Goal: Task Accomplishment & Management: Complete application form

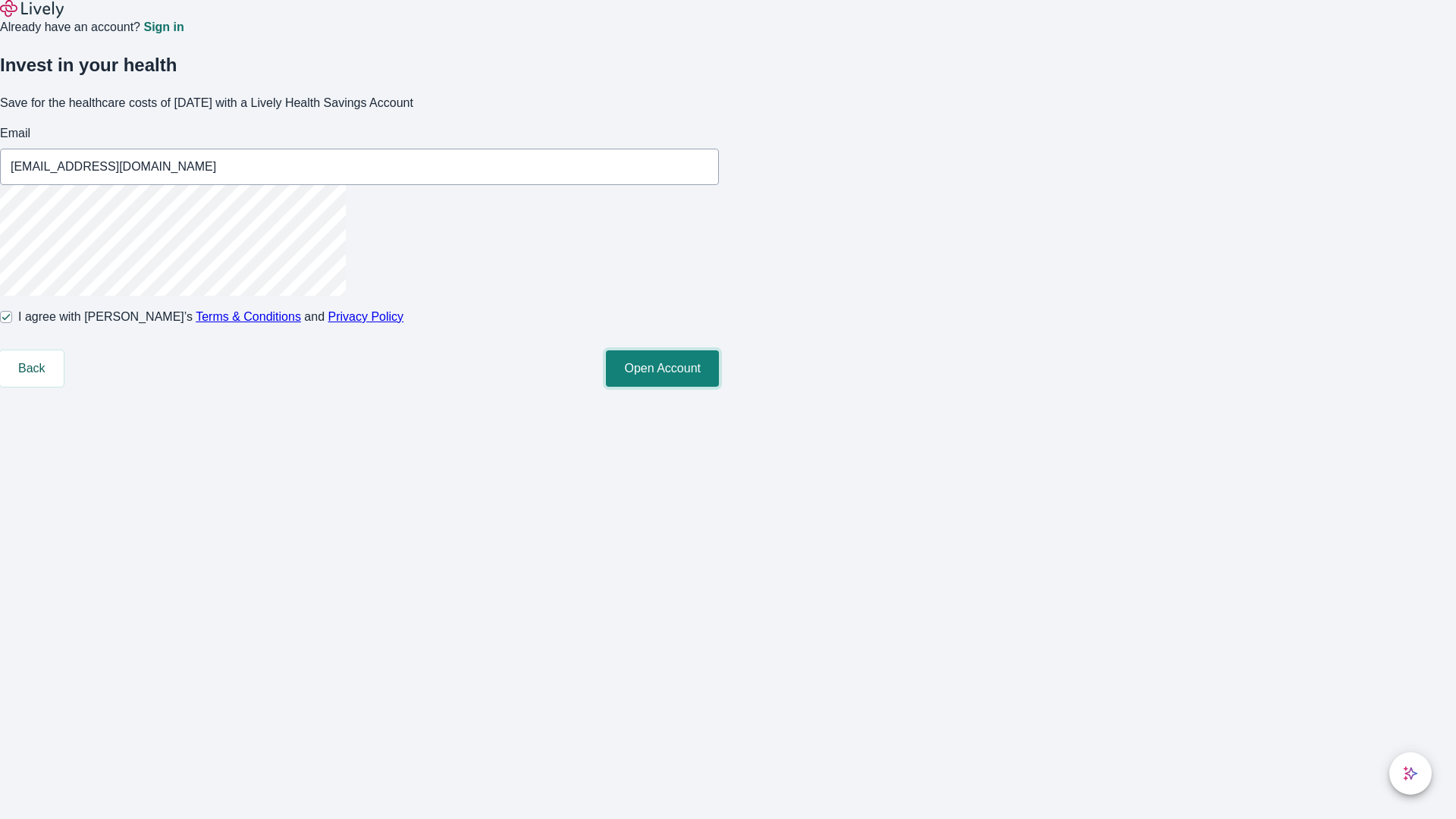
click at [718, 387] on button "Open Account" at bounding box center [662, 368] width 113 height 36
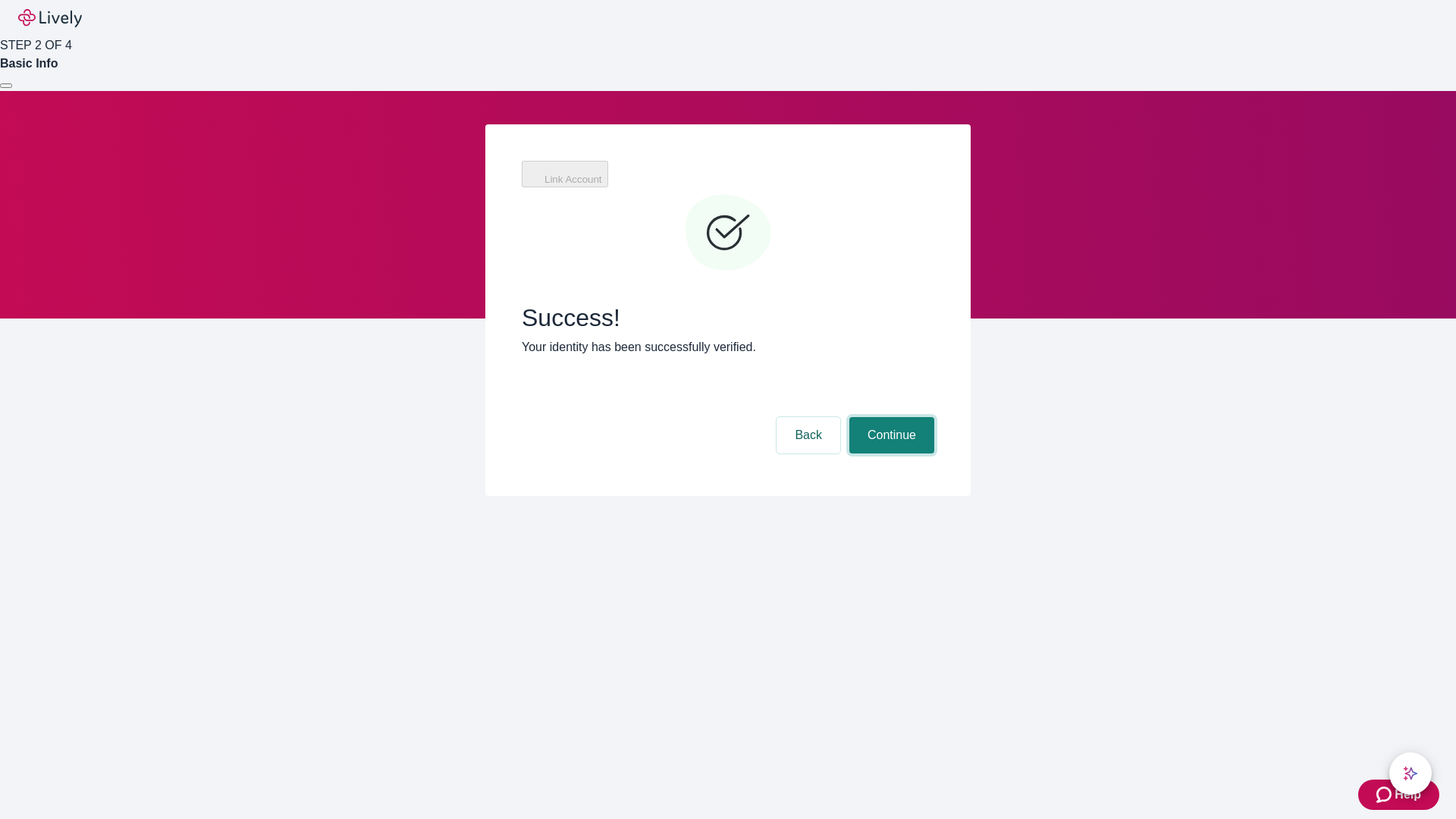
click at [890, 417] on button "Continue" at bounding box center [891, 435] width 85 height 36
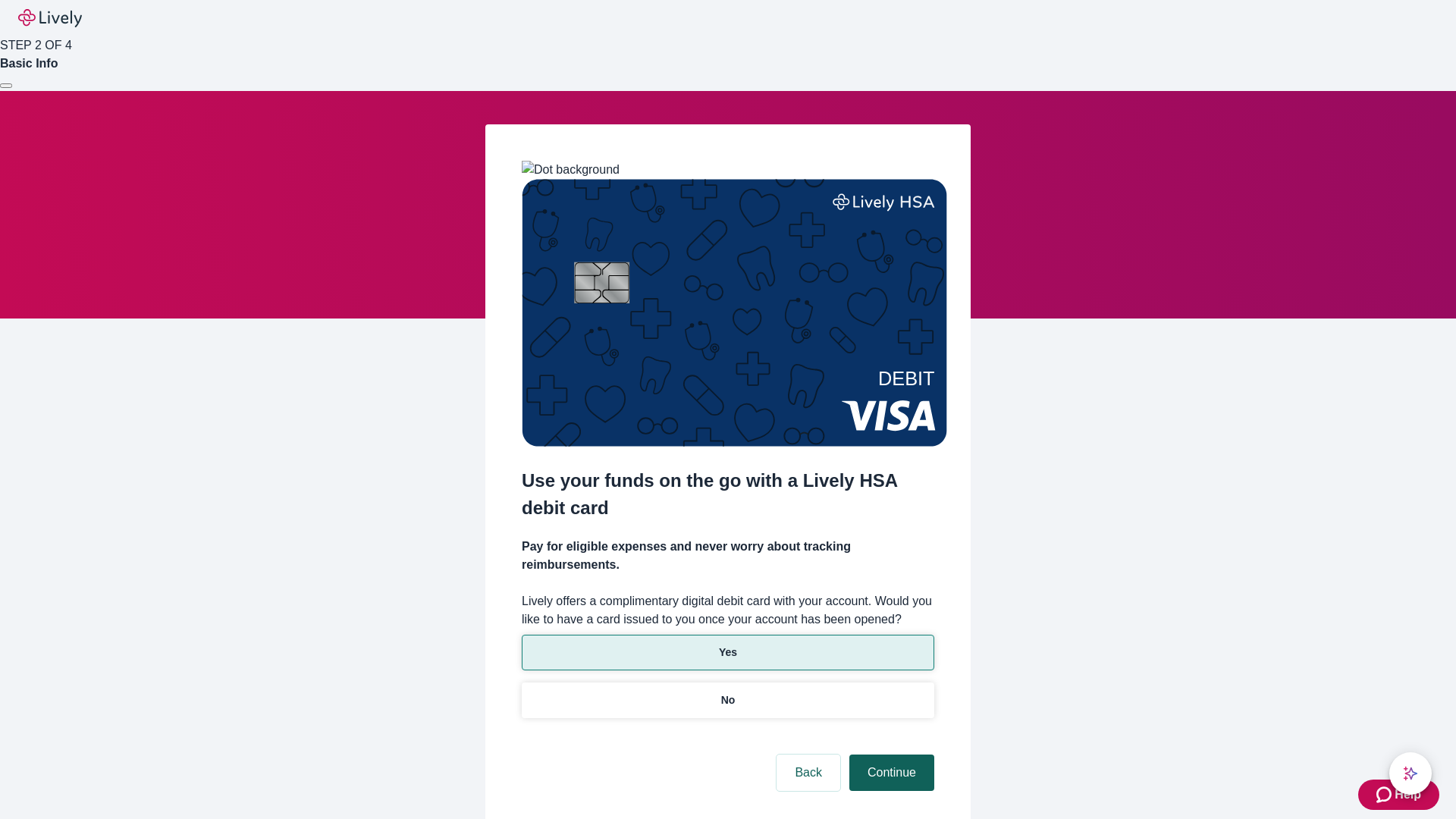
click at [727, 644] on p "Yes" at bounding box center [727, 652] width 18 height 16
click at [890, 755] on button "Continue" at bounding box center [891, 773] width 85 height 36
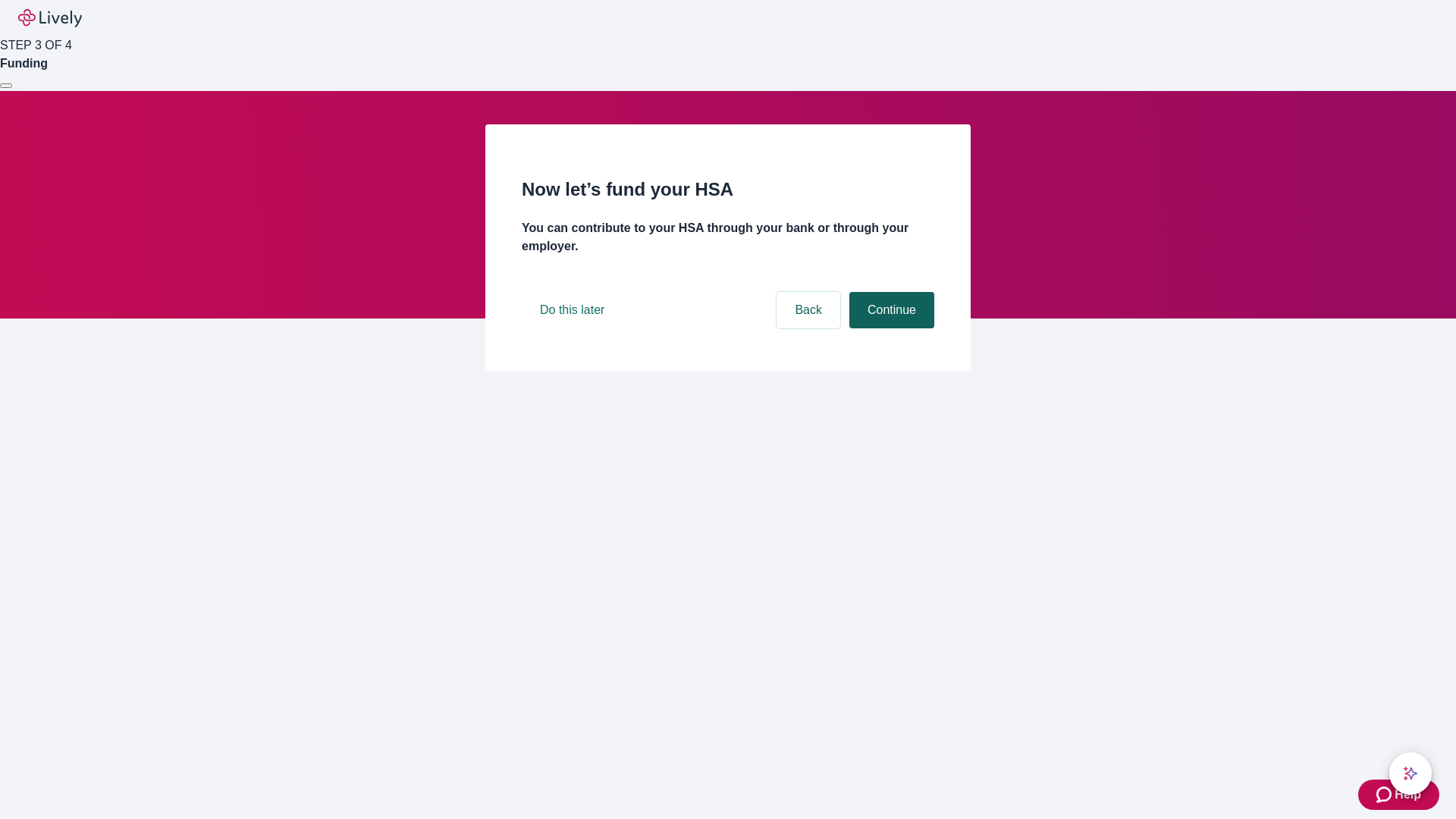
click at [890, 329] on button "Continue" at bounding box center [891, 310] width 85 height 36
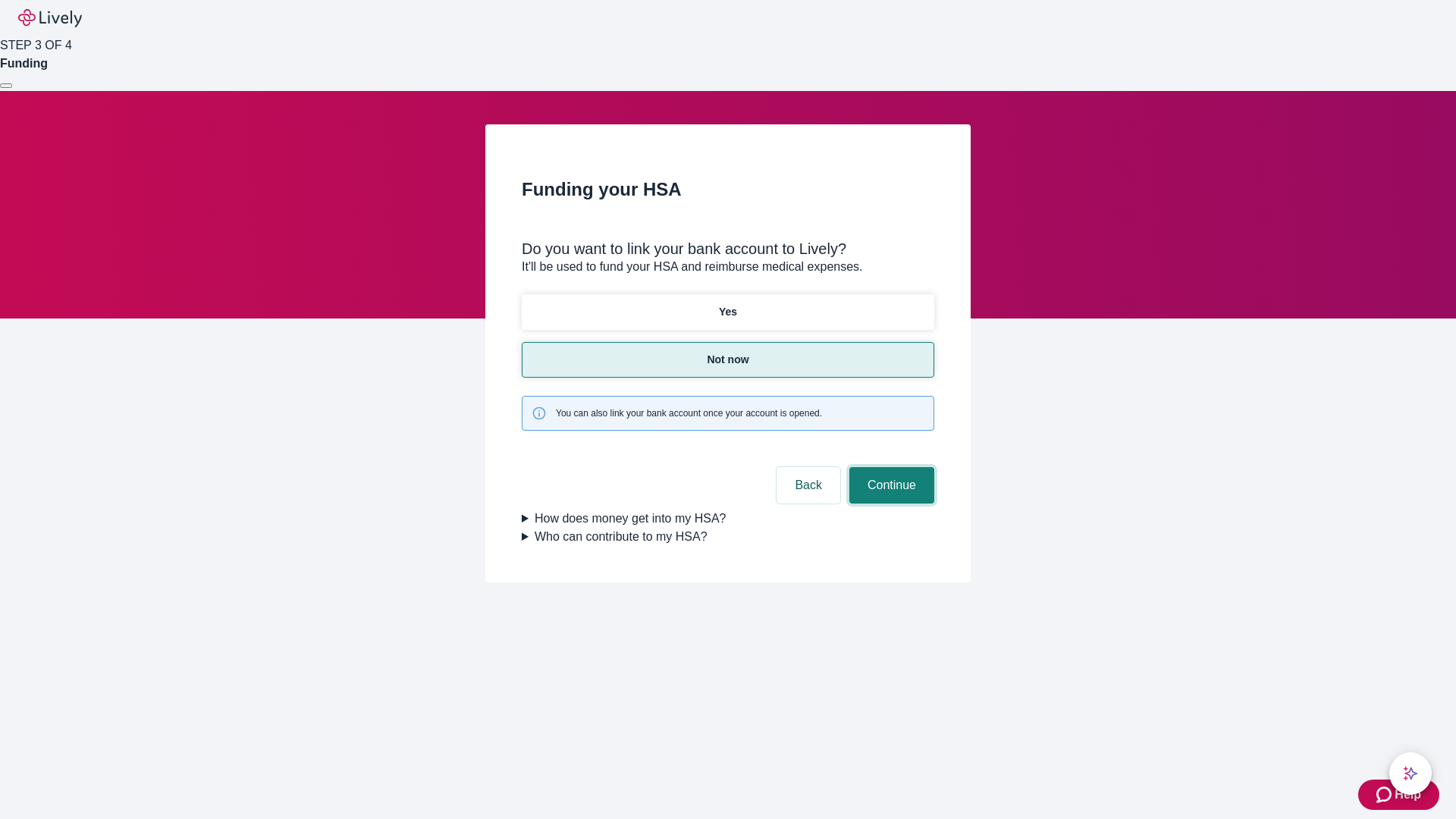
click at [890, 467] on button "Continue" at bounding box center [891, 485] width 85 height 36
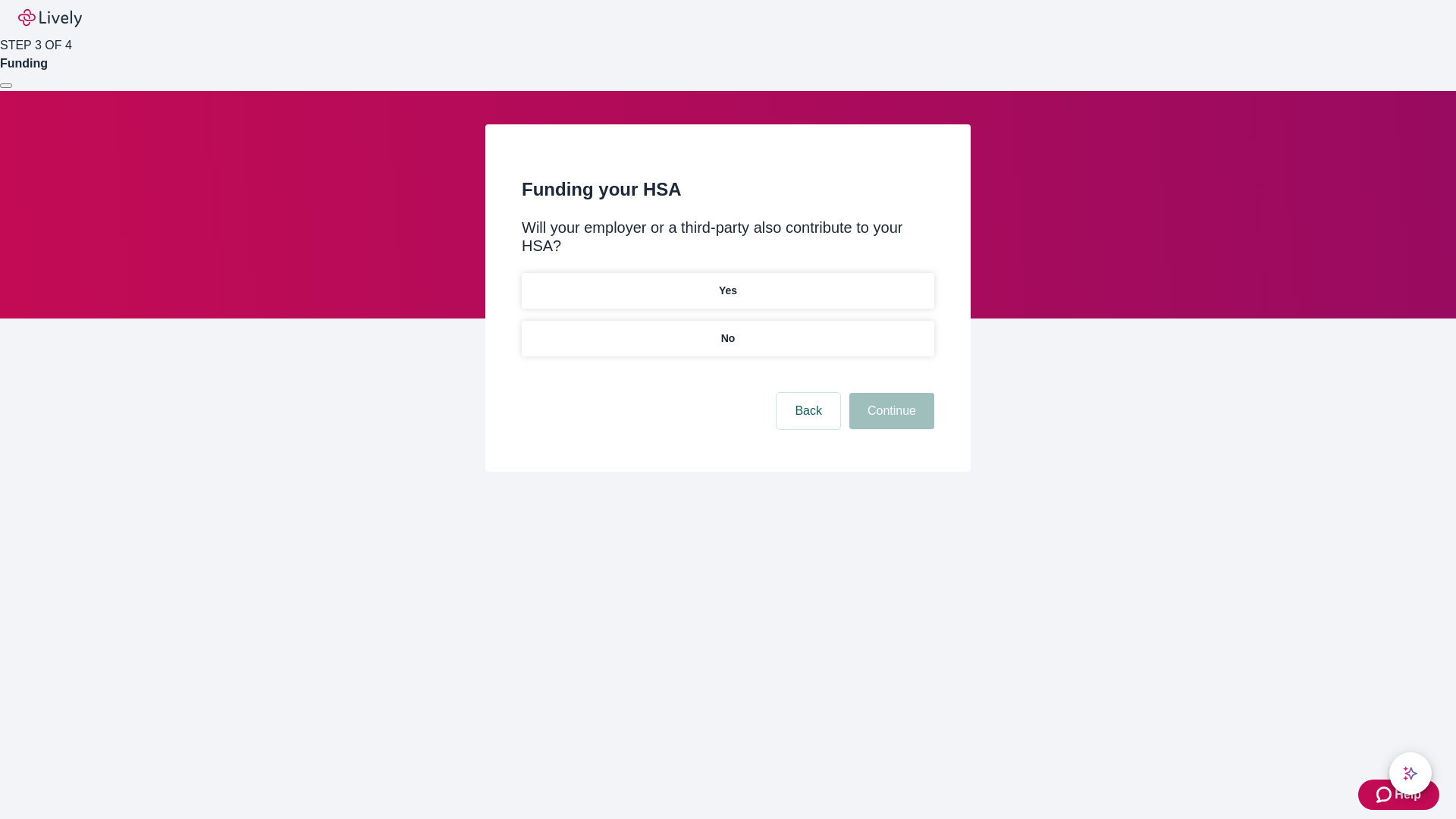
click at [727, 330] on p "No" at bounding box center [728, 338] width 15 height 16
click at [890, 393] on button "Continue" at bounding box center [891, 411] width 85 height 36
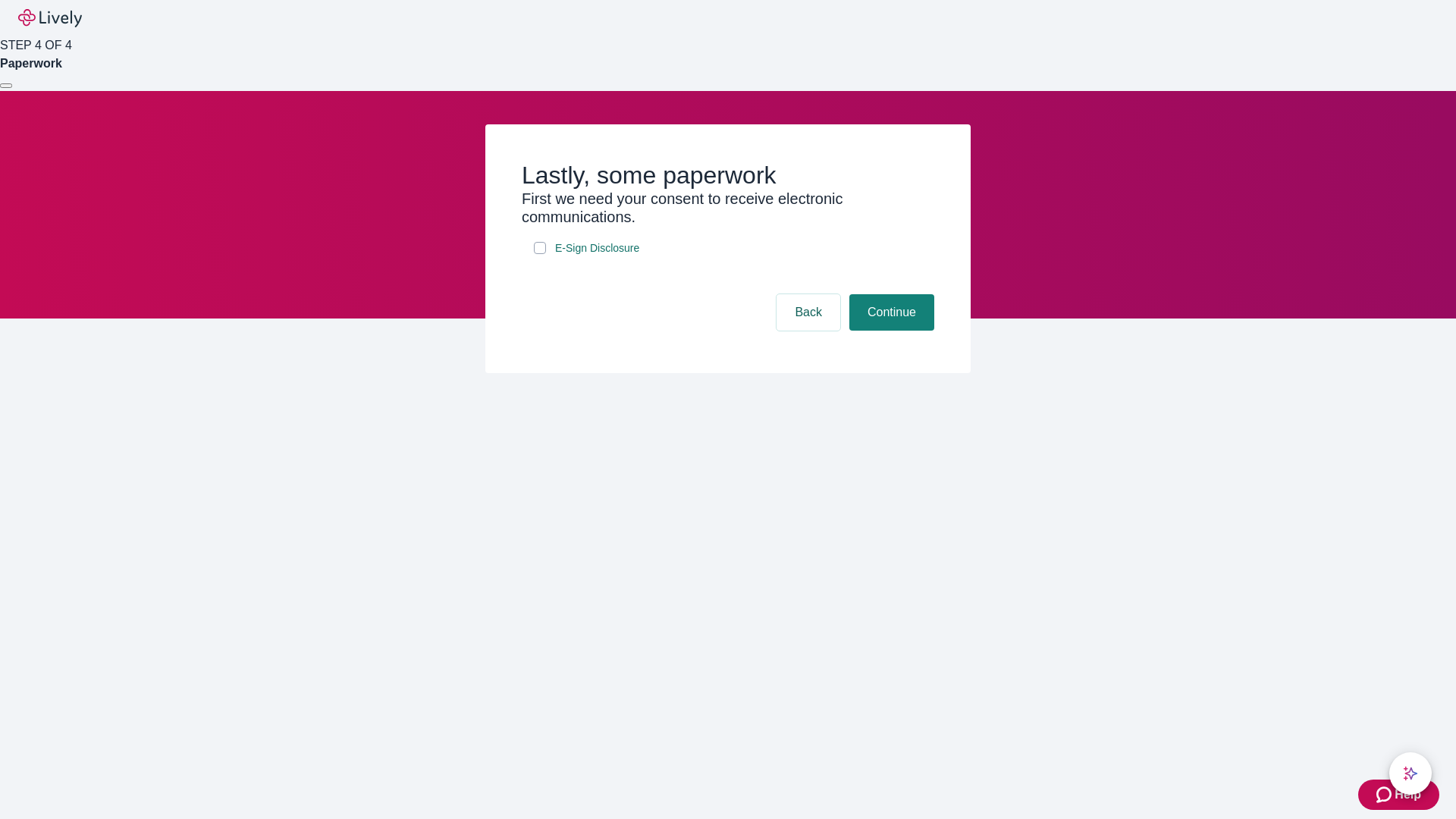
click at [540, 254] on input "E-Sign Disclosure" at bounding box center [540, 248] width 12 height 12
checkbox input "true"
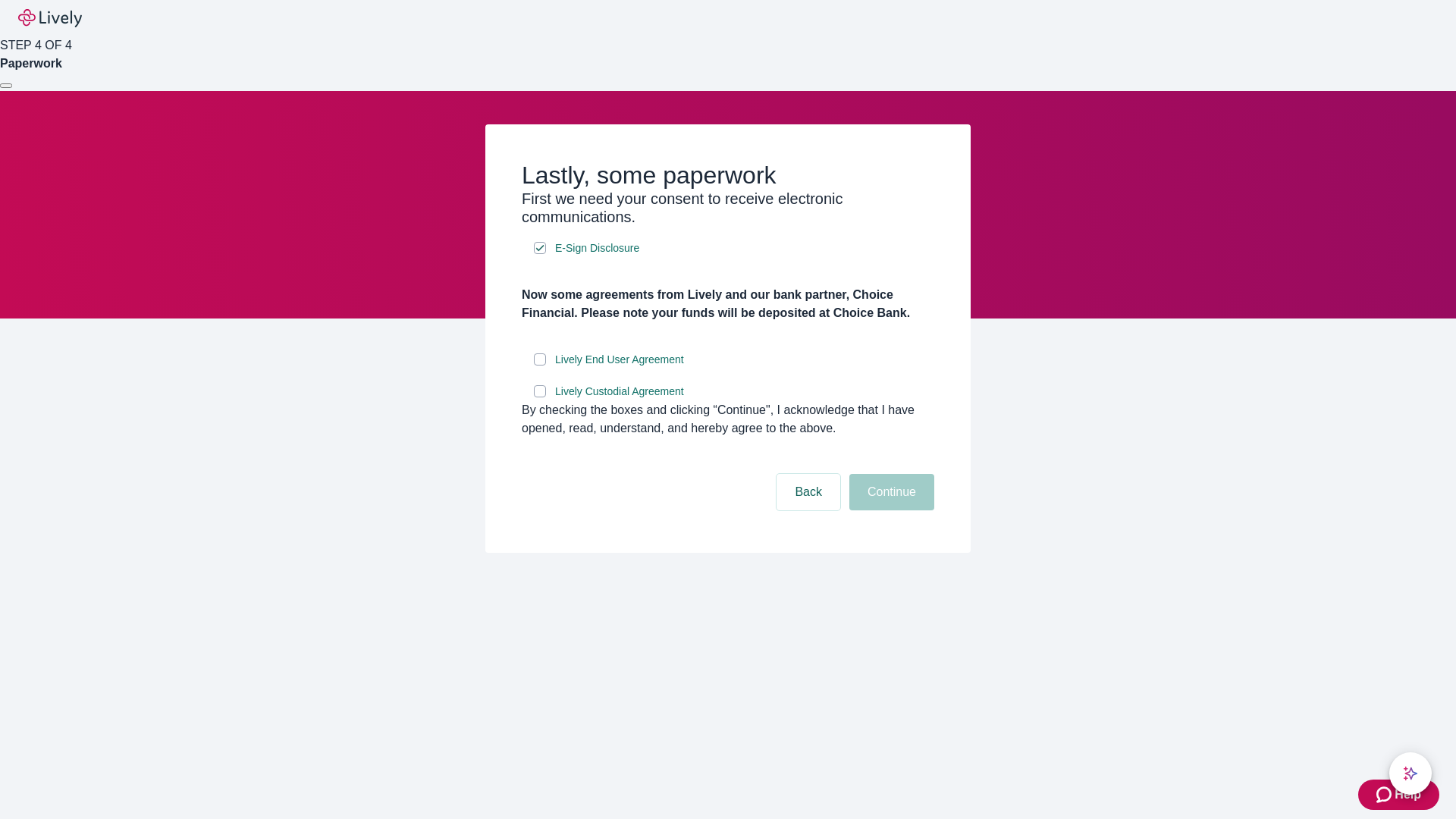
click at [540, 366] on input "Lively End User Agreement" at bounding box center [540, 360] width 12 height 12
checkbox input "true"
click at [540, 398] on input "Lively Custodial Agreement" at bounding box center [540, 391] width 12 height 12
checkbox input "true"
click at [890, 510] on button "Continue" at bounding box center [891, 492] width 85 height 36
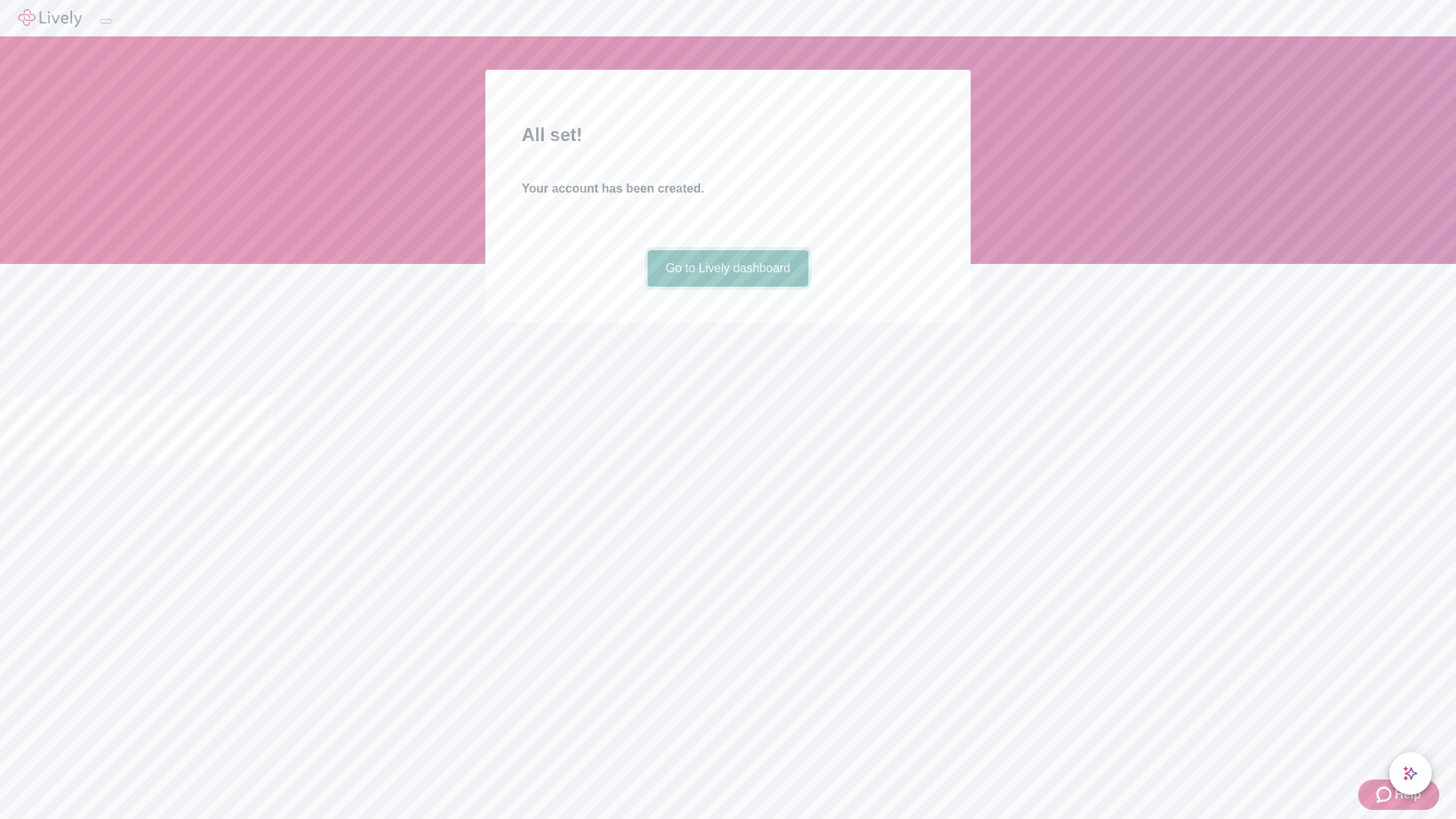
click at [727, 286] on link "Go to Lively dashboard" at bounding box center [728, 268] width 162 height 36
